Goal: Locate item on page: Locate item on page

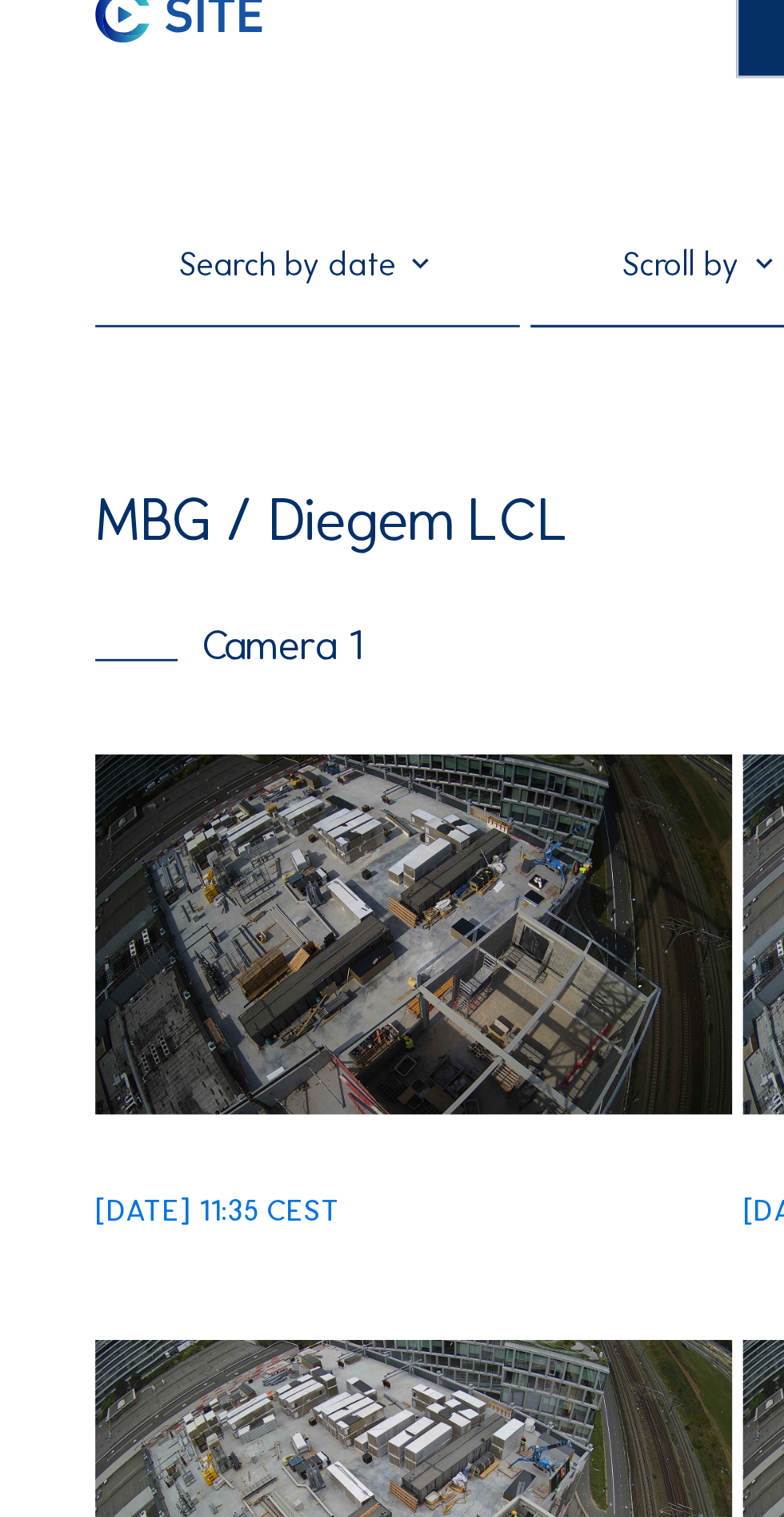
click at [182, 407] on img at bounding box center [153, 365] width 236 height 132
